Goal: Task Accomplishment & Management: Manage account settings

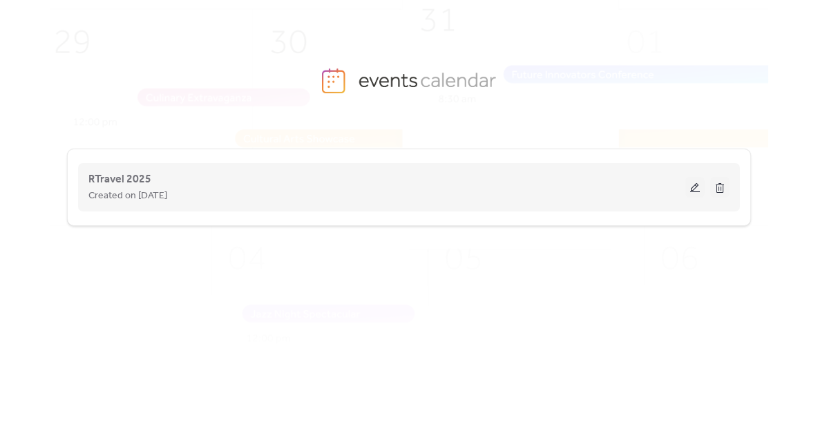
click at [694, 185] on button at bounding box center [695, 187] width 19 height 21
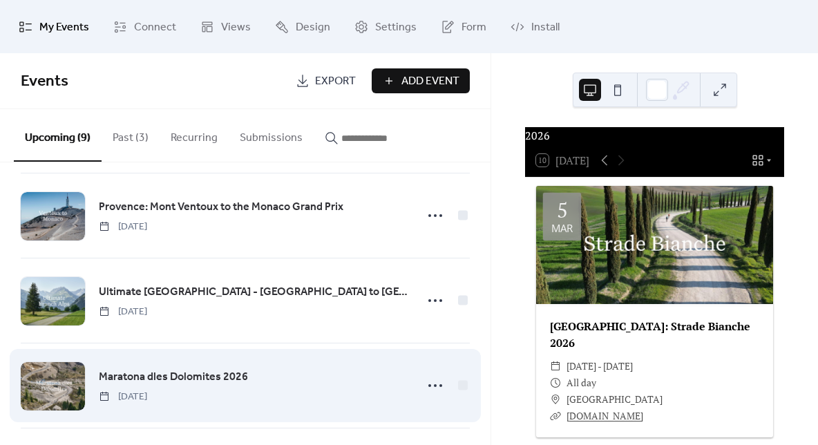
scroll to position [250, 0]
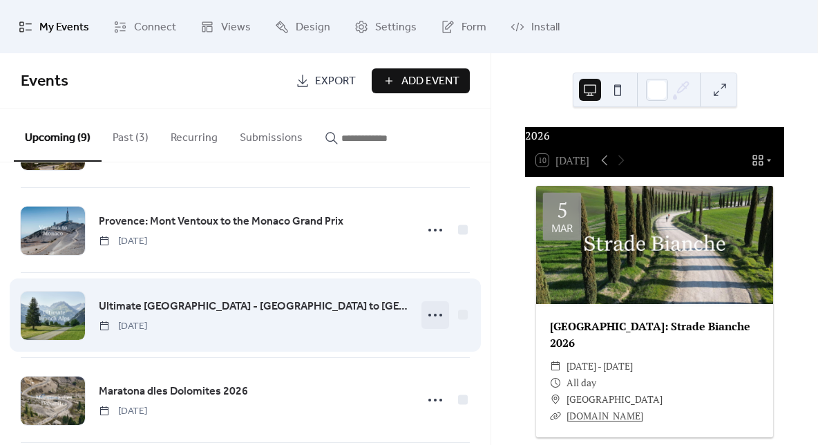
click at [434, 315] on circle at bounding box center [435, 315] width 3 height 3
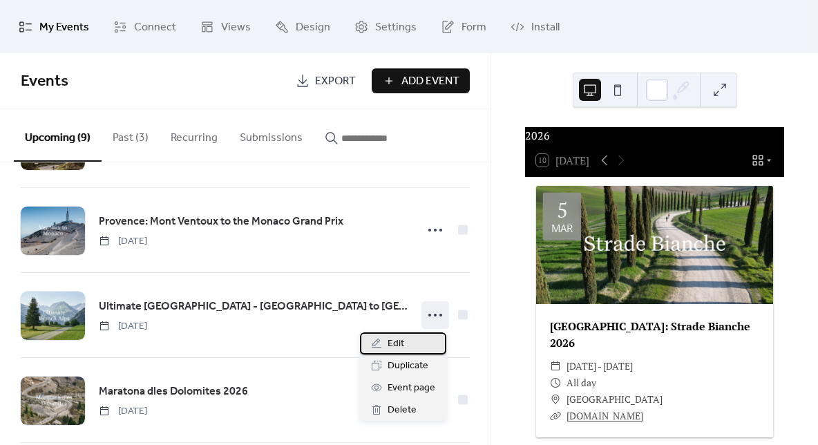
click at [402, 339] on span "Edit" at bounding box center [396, 344] width 17 height 17
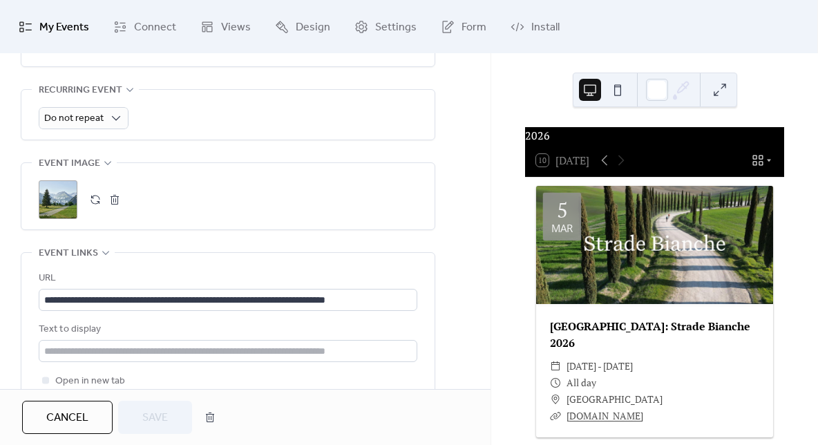
scroll to position [624, 0]
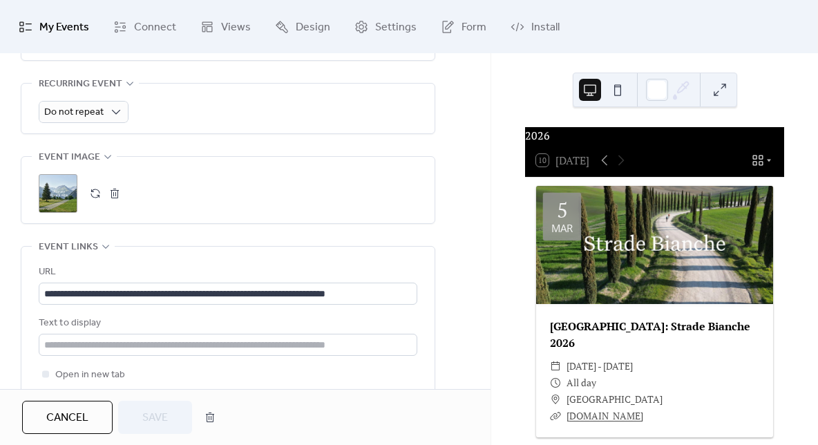
click at [53, 189] on div ";" at bounding box center [58, 193] width 39 height 39
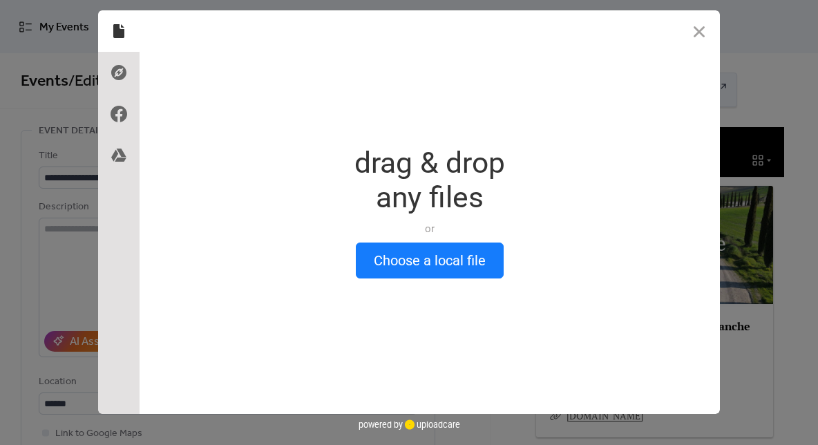
scroll to position [0, 0]
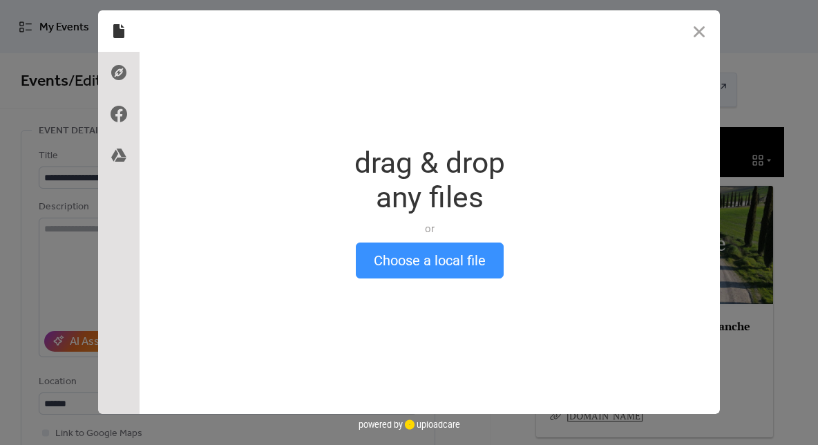
click at [403, 259] on button "Choose a local file" at bounding box center [430, 261] width 148 height 36
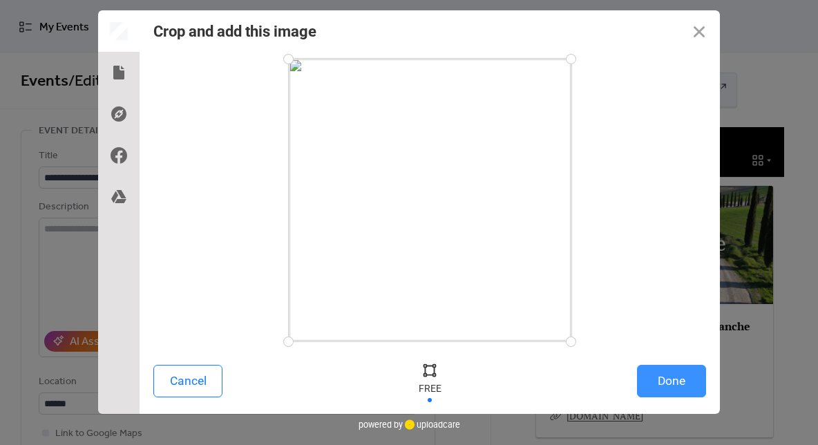
click at [673, 377] on button "Done" at bounding box center [671, 381] width 69 height 32
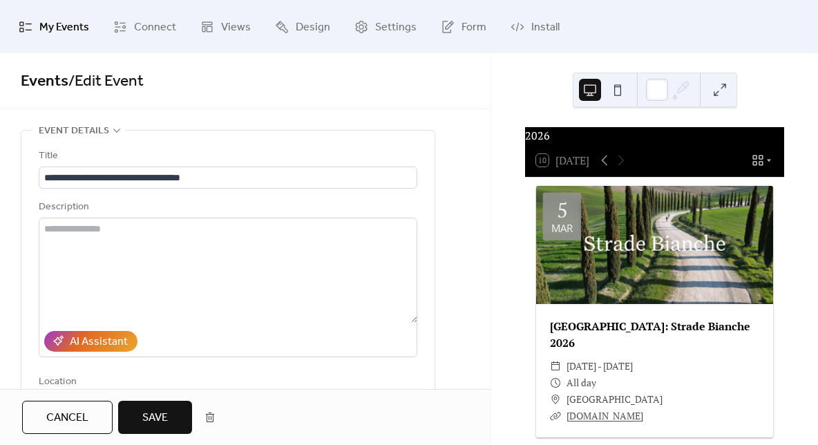
click at [173, 404] on button "Save" at bounding box center [155, 417] width 74 height 33
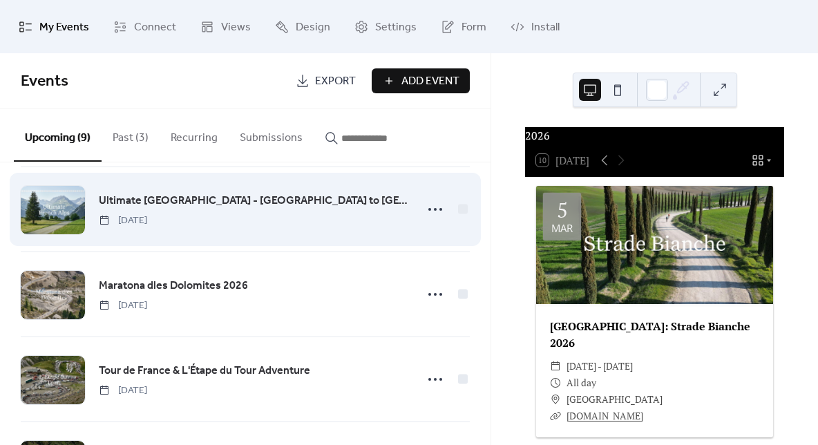
scroll to position [345, 0]
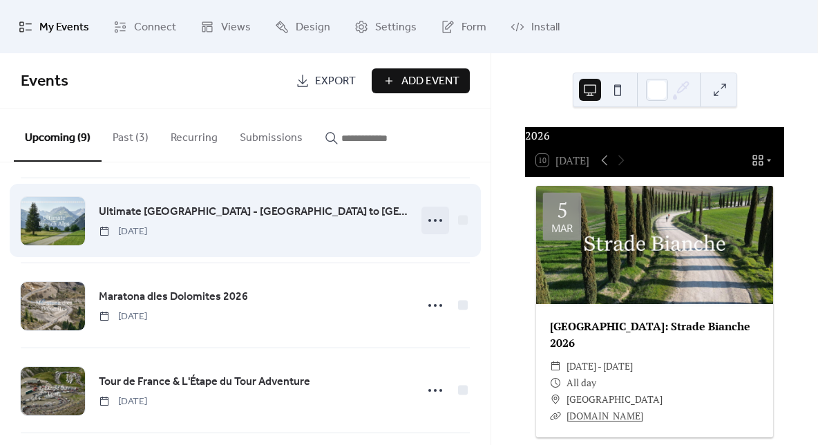
click at [434, 224] on icon at bounding box center [435, 220] width 22 height 22
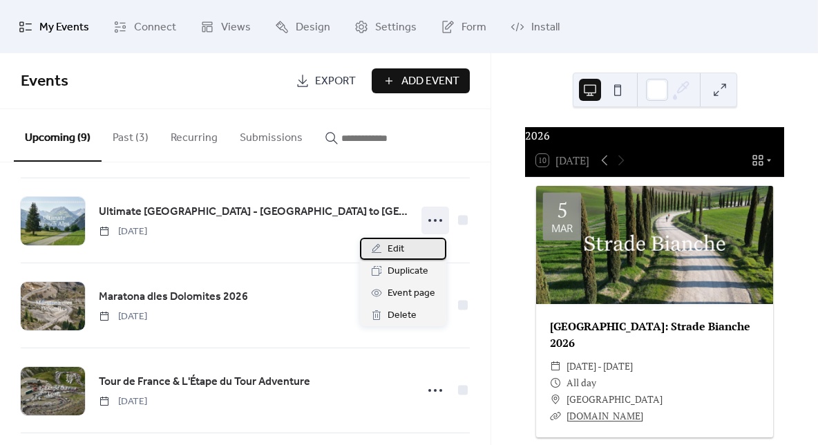
click at [406, 247] on div "Edit" at bounding box center [403, 249] width 86 height 22
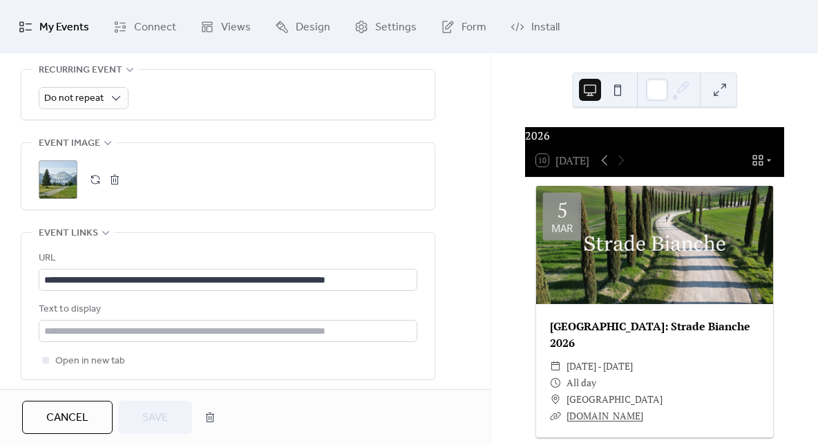
scroll to position [694, 0]
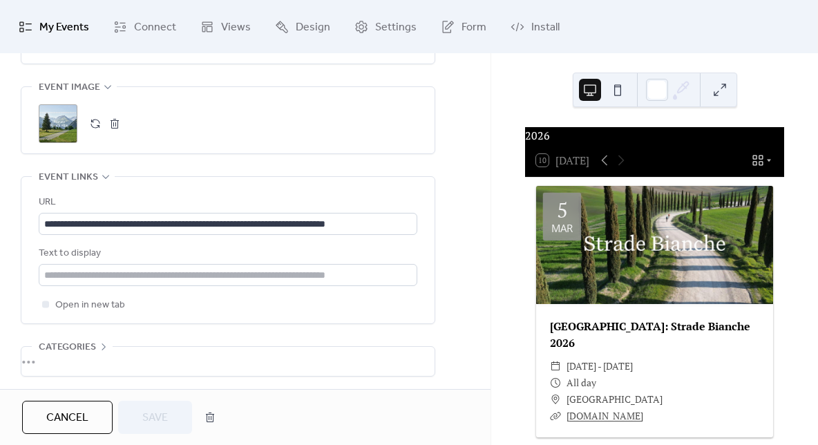
click at [64, 135] on div ";" at bounding box center [58, 123] width 39 height 39
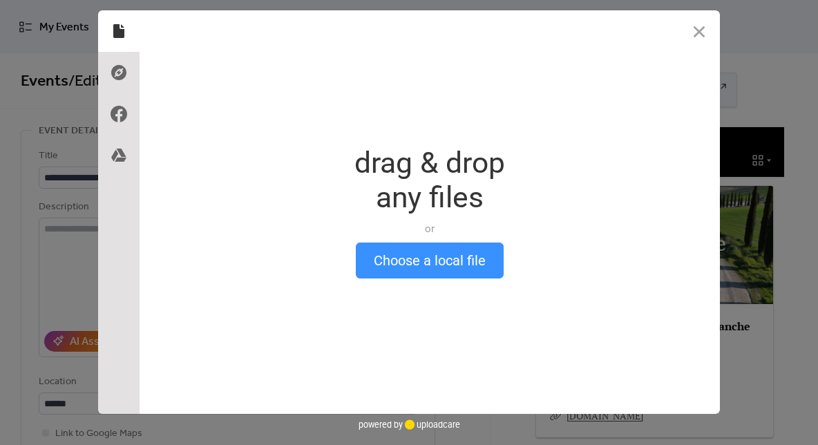
click at [400, 255] on button "Choose a local file" at bounding box center [430, 261] width 148 height 36
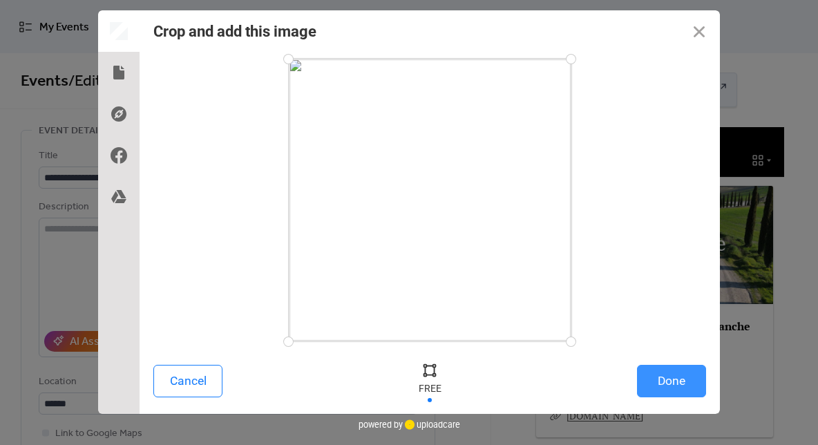
click at [677, 391] on button "Done" at bounding box center [671, 381] width 69 height 32
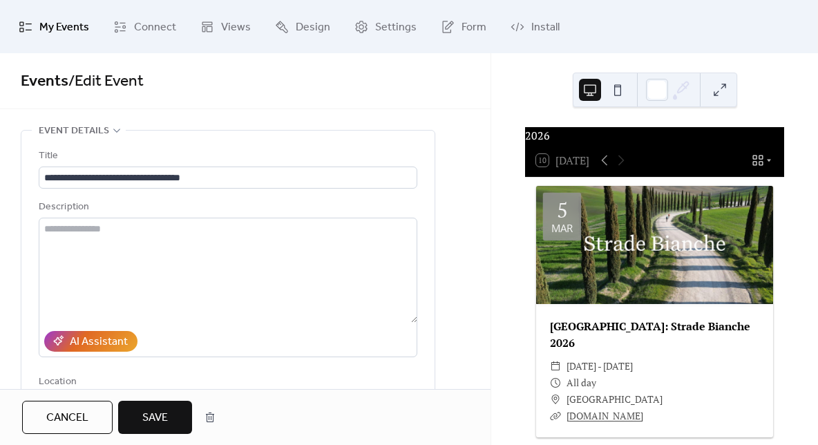
click at [168, 410] on span "Save" at bounding box center [155, 418] width 26 height 17
